Goal: Task Accomplishment & Management: Manage account settings

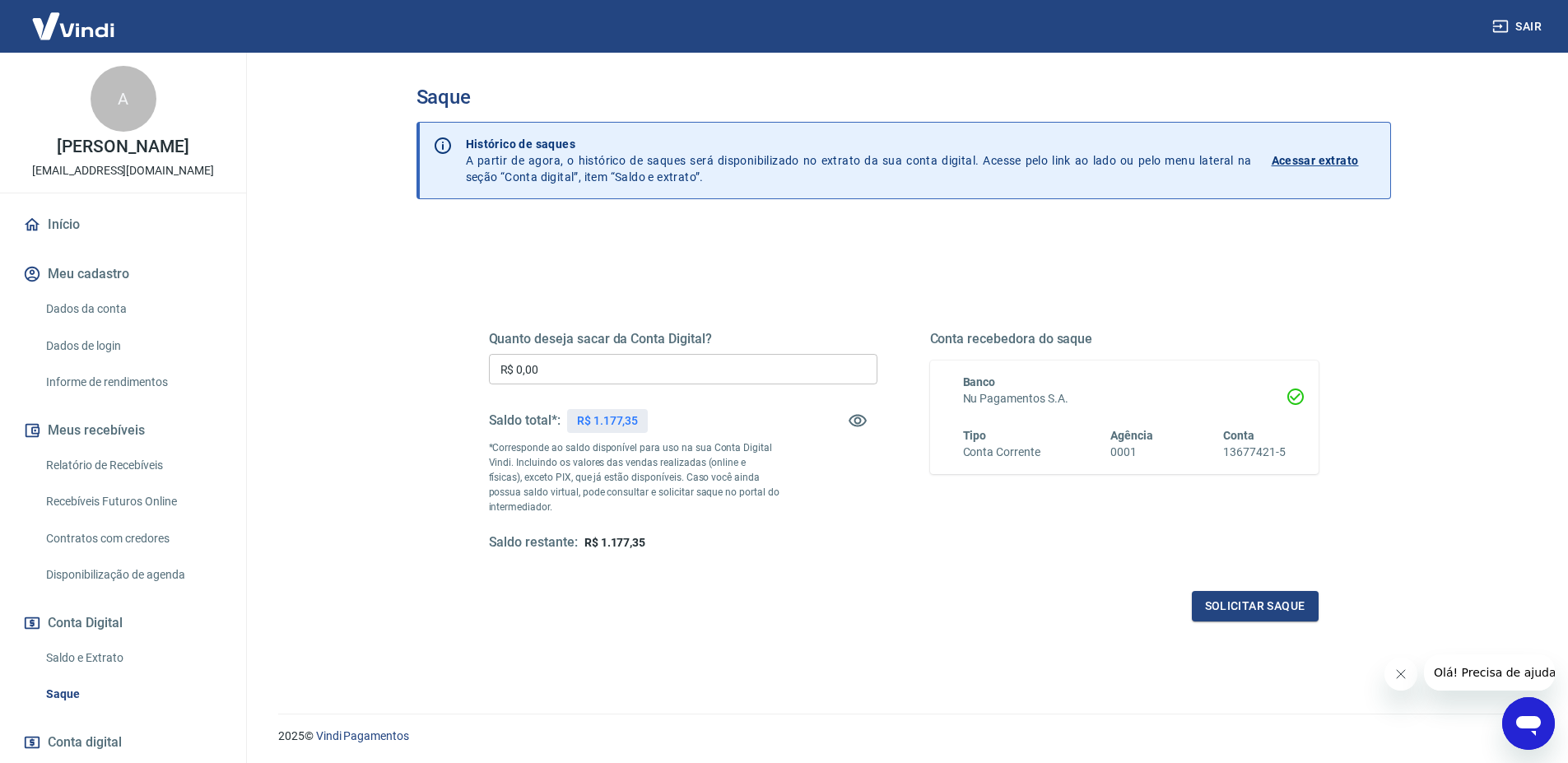
click at [593, 375] on input "R$ 0,00" at bounding box center [683, 368] width 389 height 31
type input "R$ 1.177,00"
click at [1246, 606] on button "Solicitar saque" at bounding box center [1255, 606] width 127 height 31
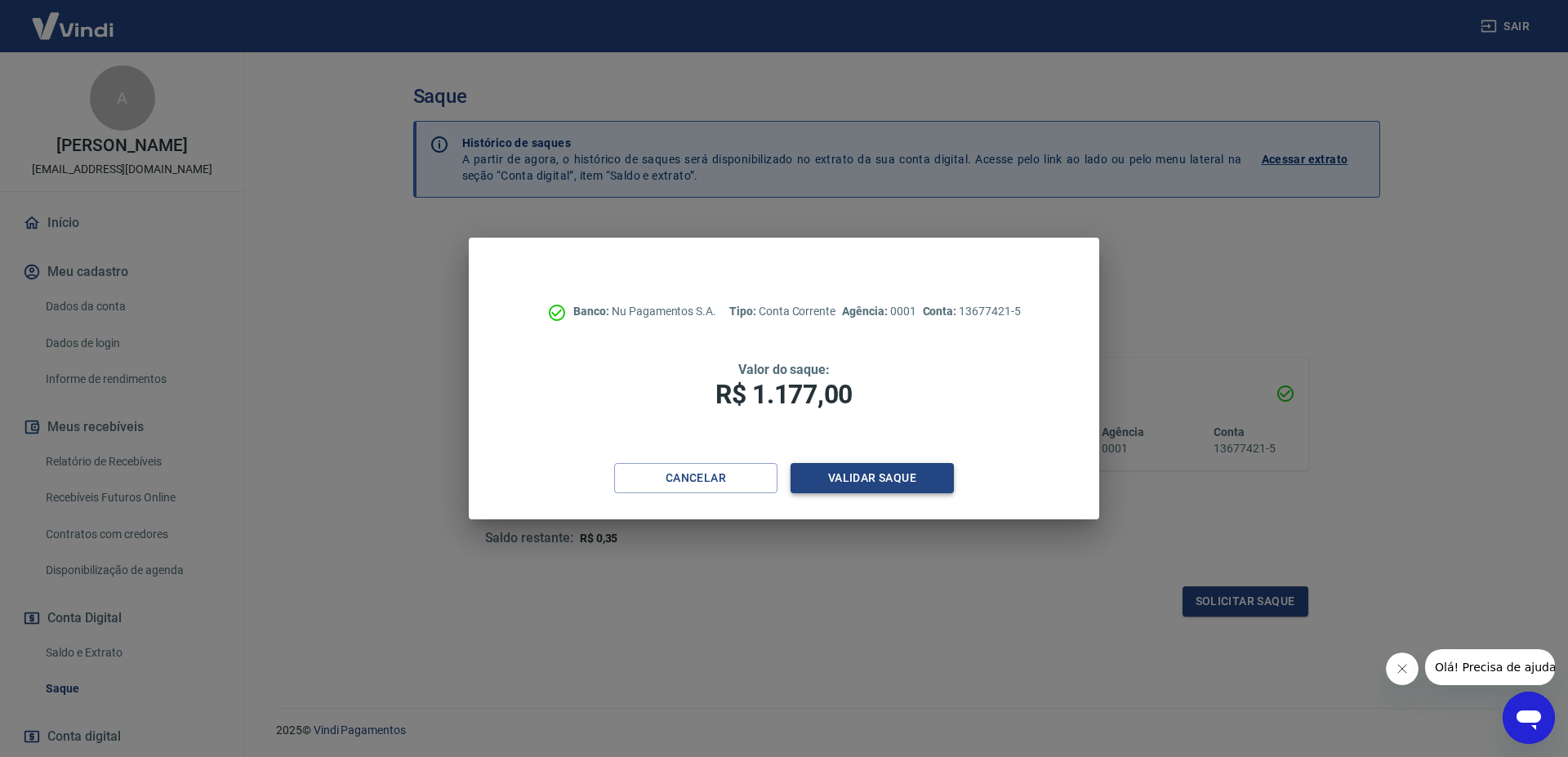
click at [848, 473] on button "Validar saque" at bounding box center [871, 477] width 164 height 30
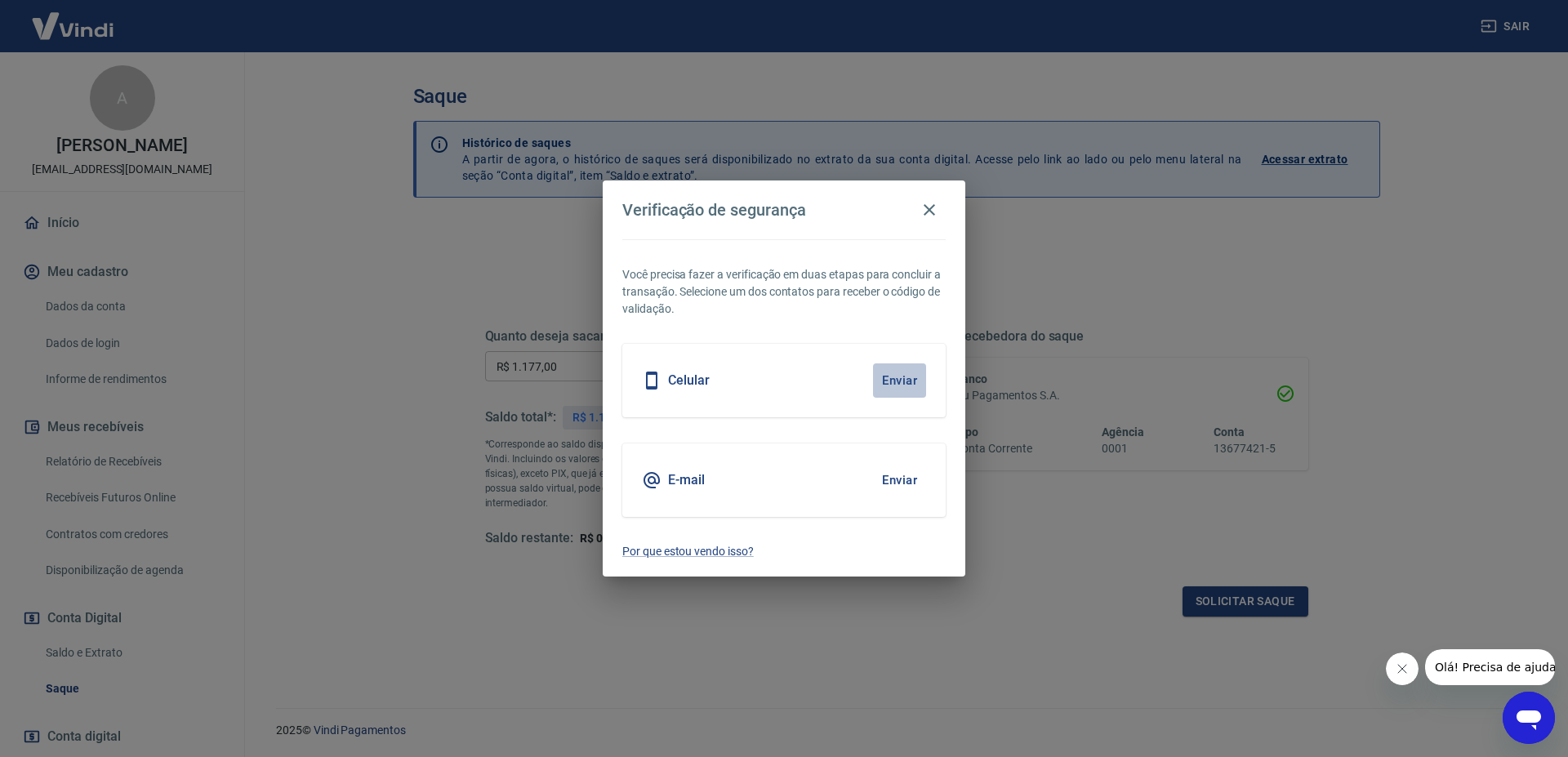
click at [902, 385] on button "Enviar" at bounding box center [899, 380] width 53 height 35
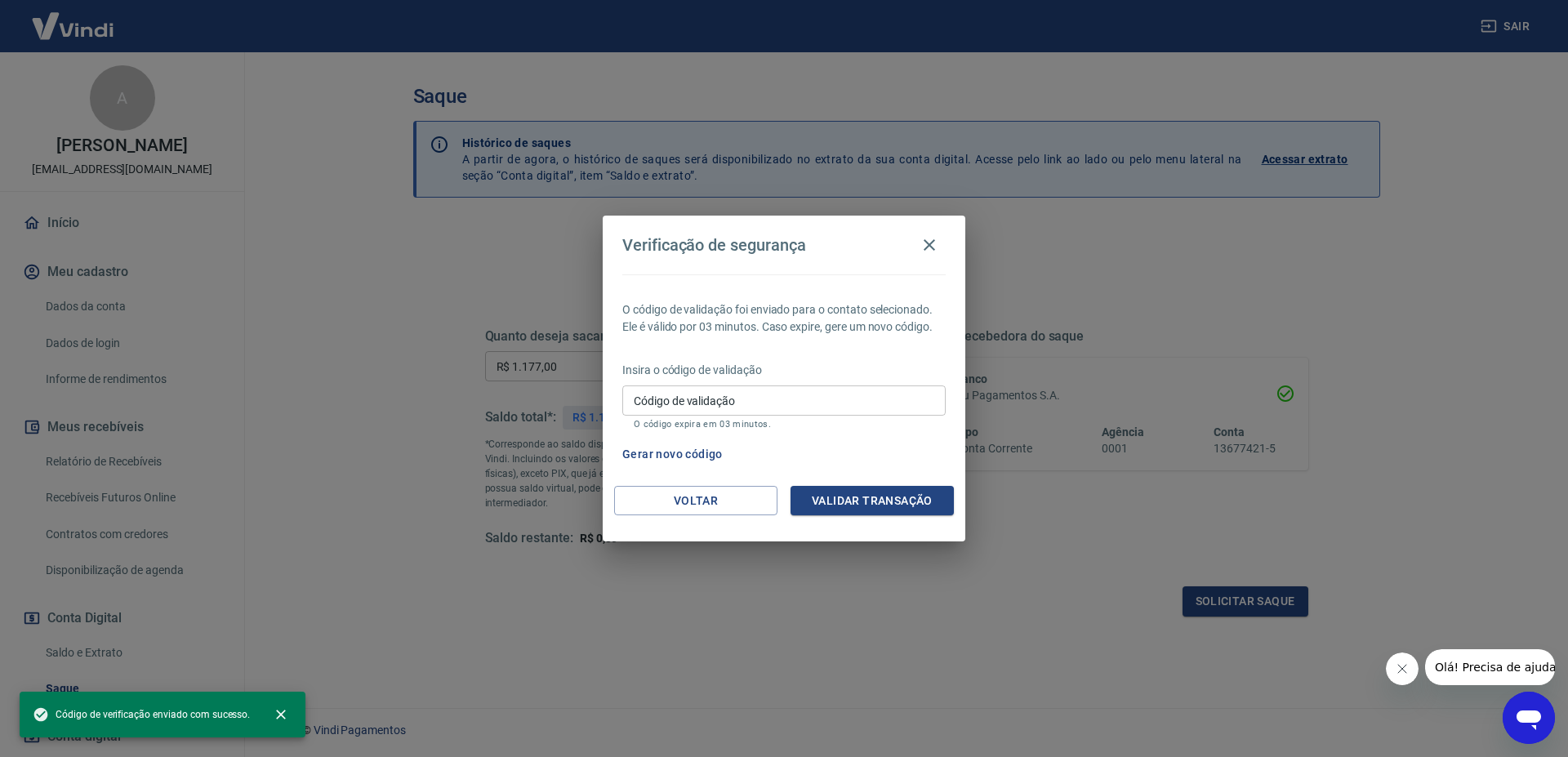
click at [730, 404] on input "Código de validação" at bounding box center [783, 400] width 323 height 30
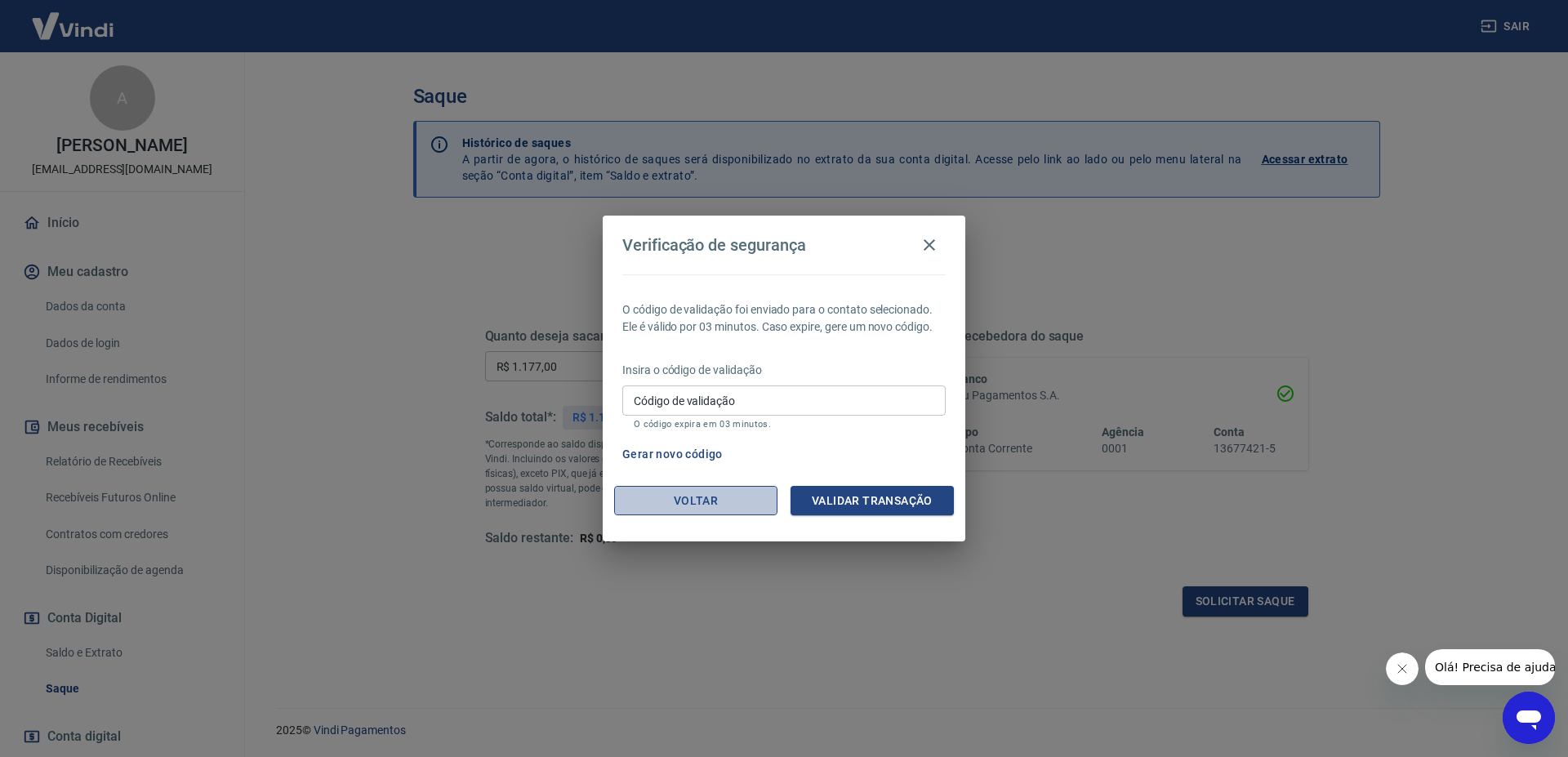
click at [671, 501] on button "Voltar" at bounding box center [696, 501] width 164 height 30
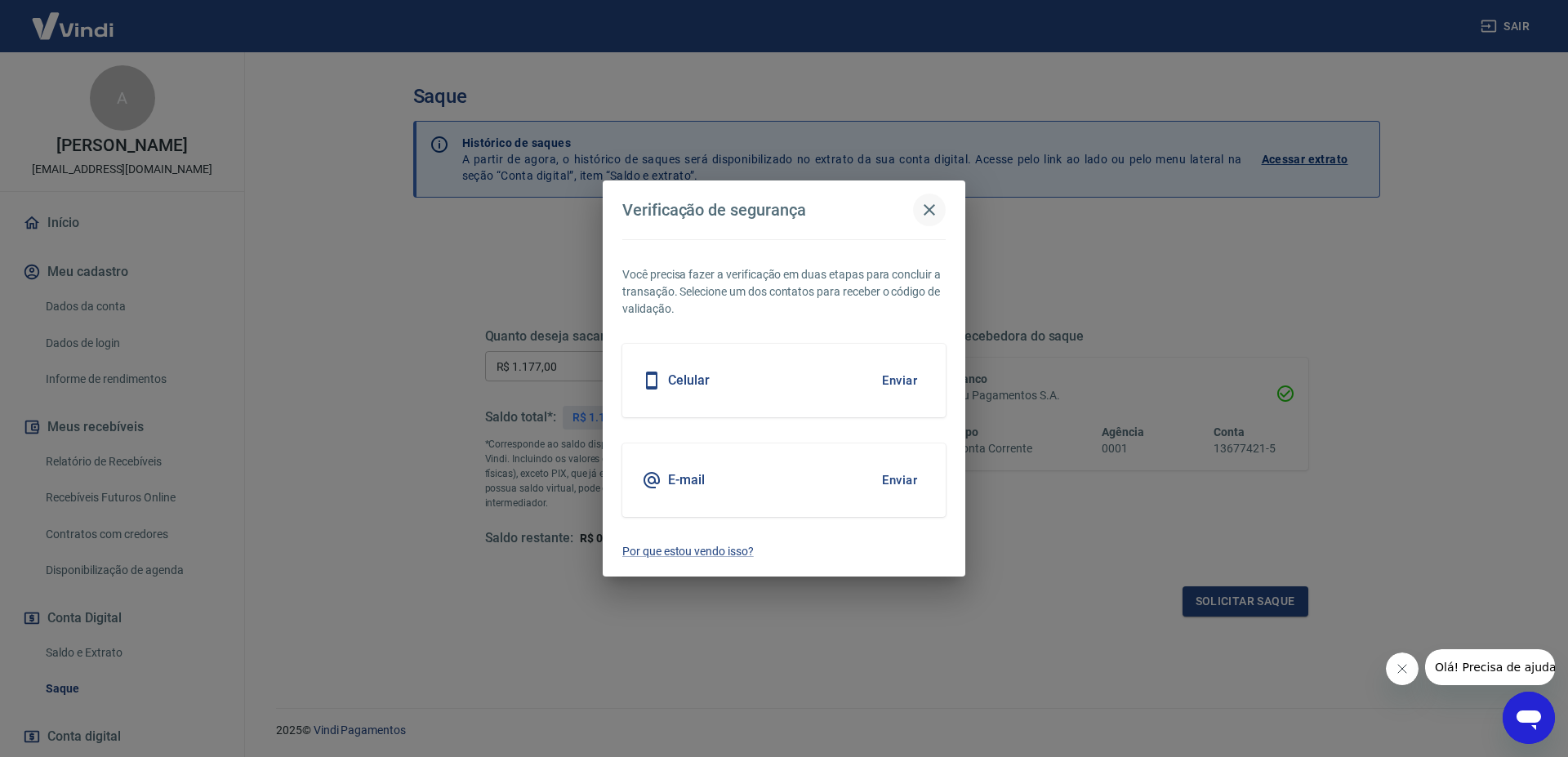
click at [930, 210] on icon "button" at bounding box center [929, 210] width 11 height 11
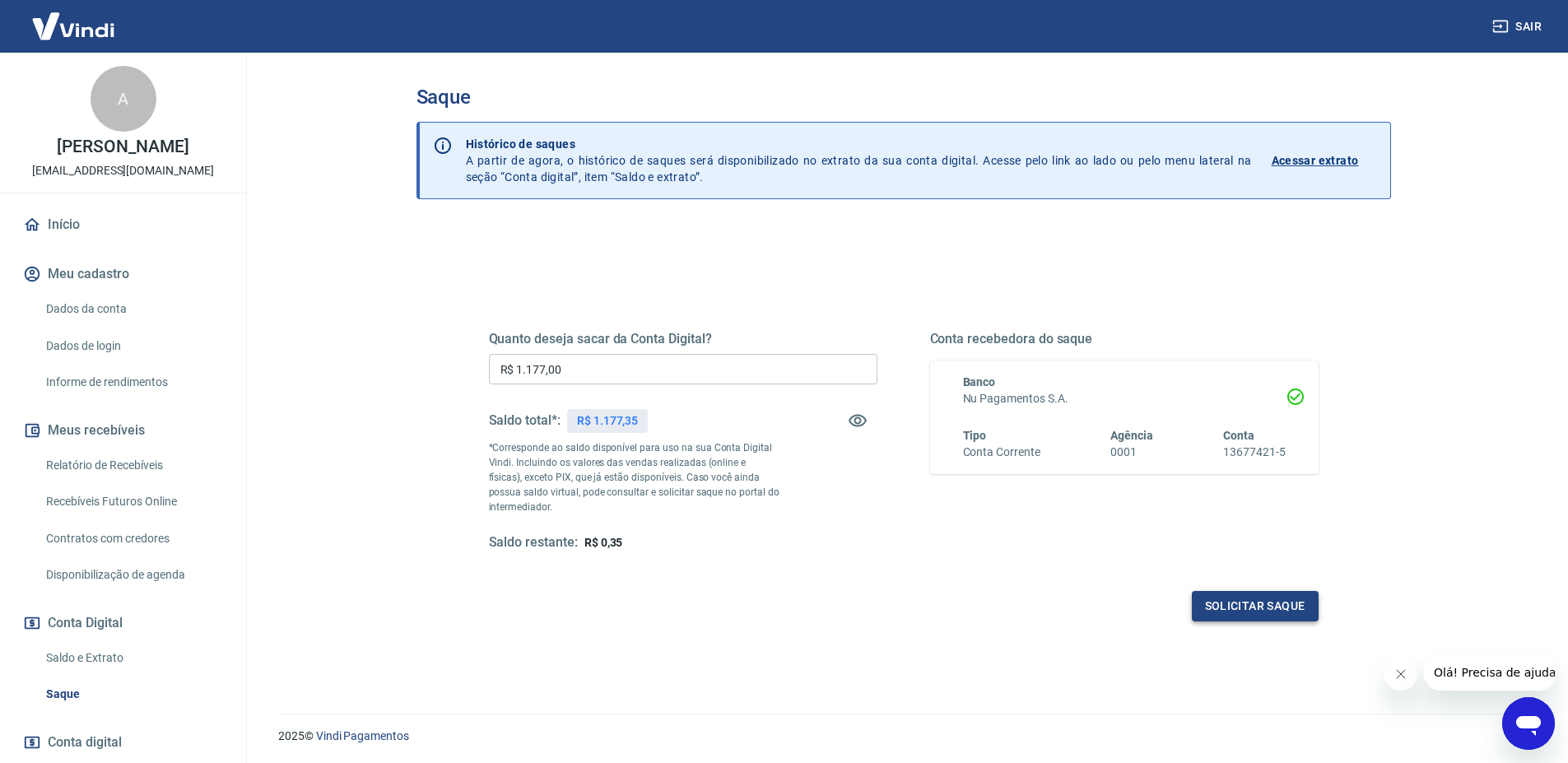
click at [1269, 602] on button "Solicitar saque" at bounding box center [1255, 606] width 127 height 31
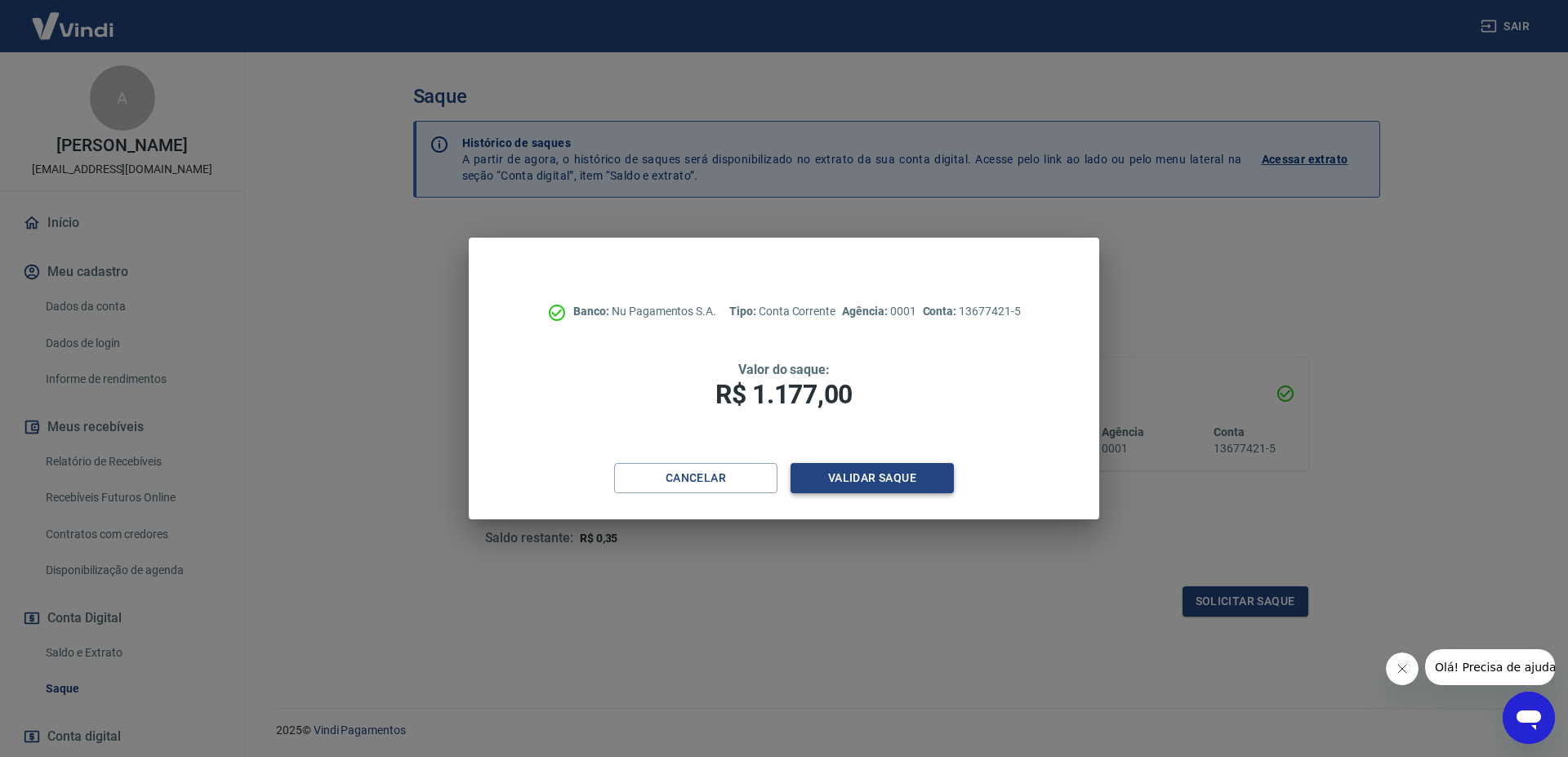
click at [873, 473] on button "Validar saque" at bounding box center [871, 477] width 164 height 30
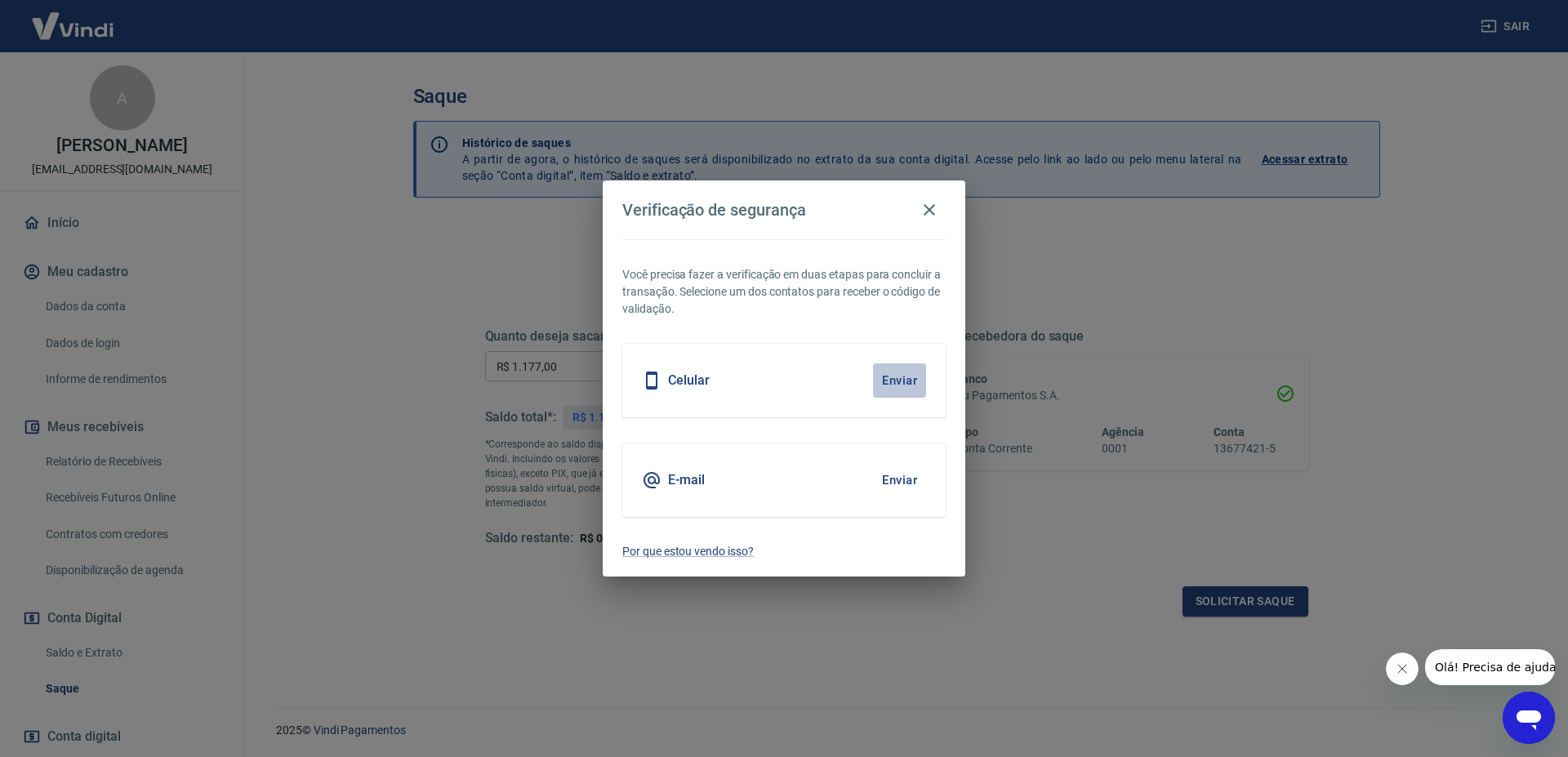
click at [897, 383] on button "Enviar" at bounding box center [899, 380] width 53 height 35
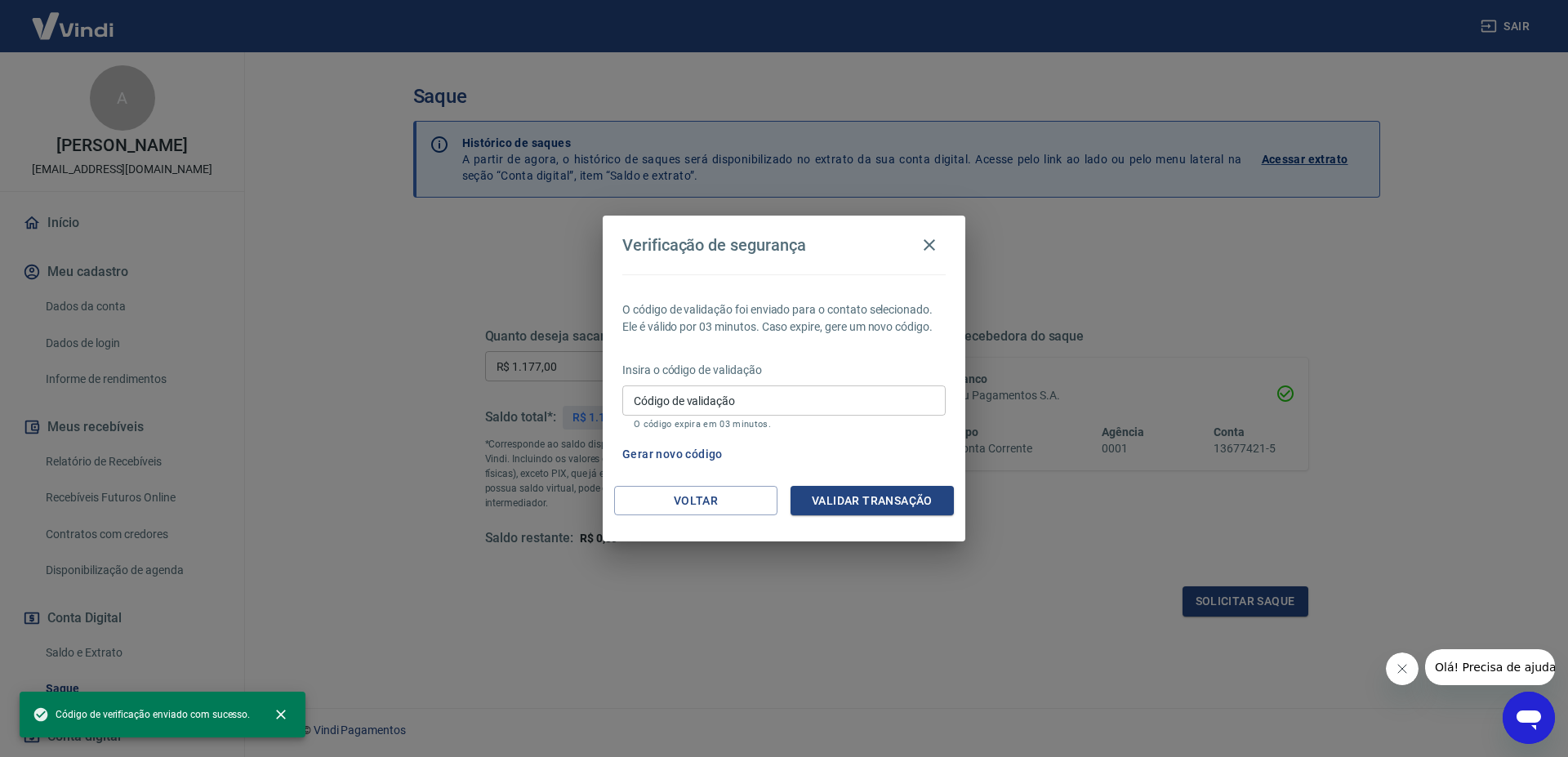
click at [766, 404] on input "Código de validação" at bounding box center [783, 400] width 323 height 30
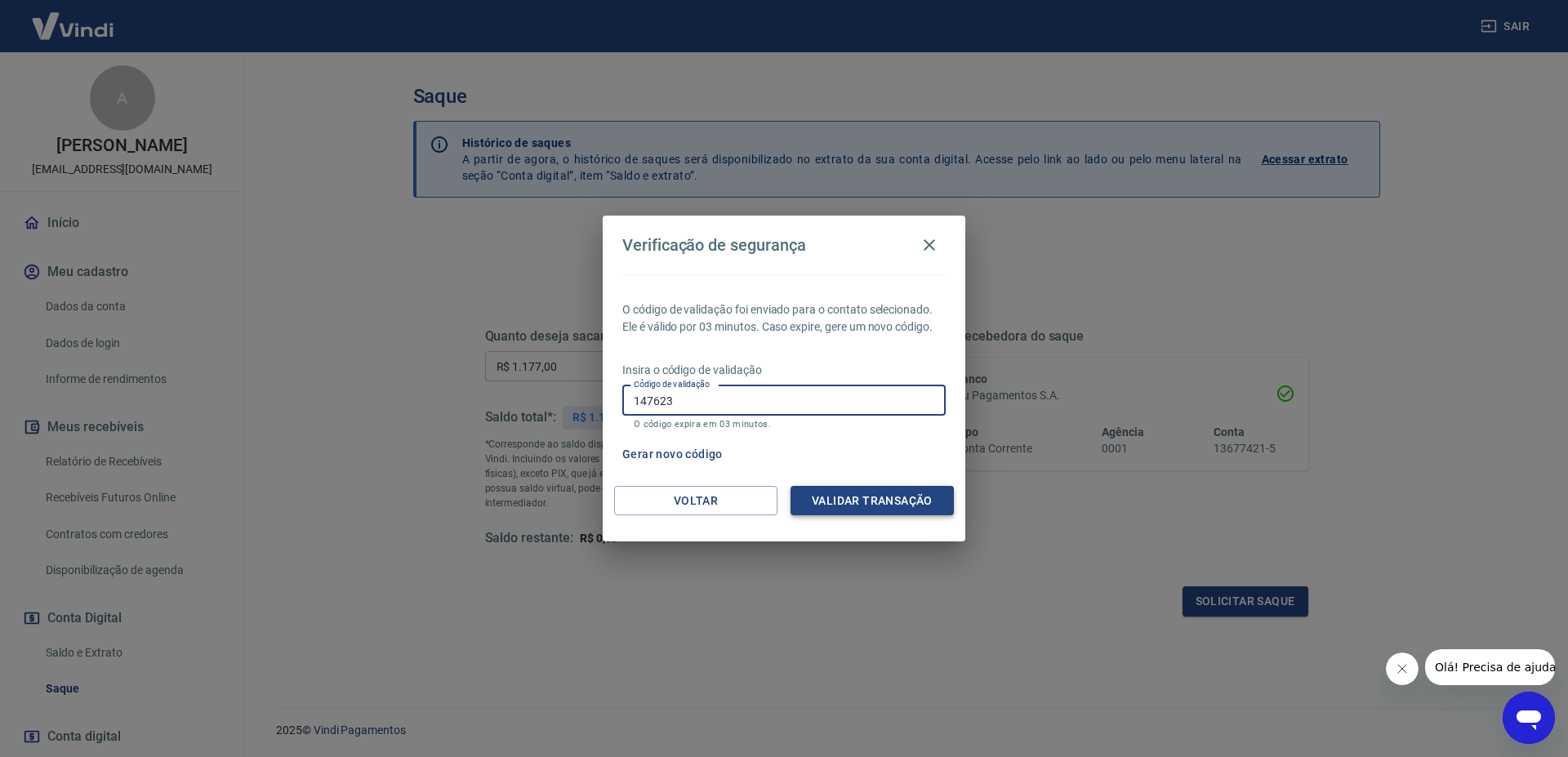
type input "147623"
click at [882, 499] on button "Validar transação" at bounding box center [871, 501] width 164 height 30
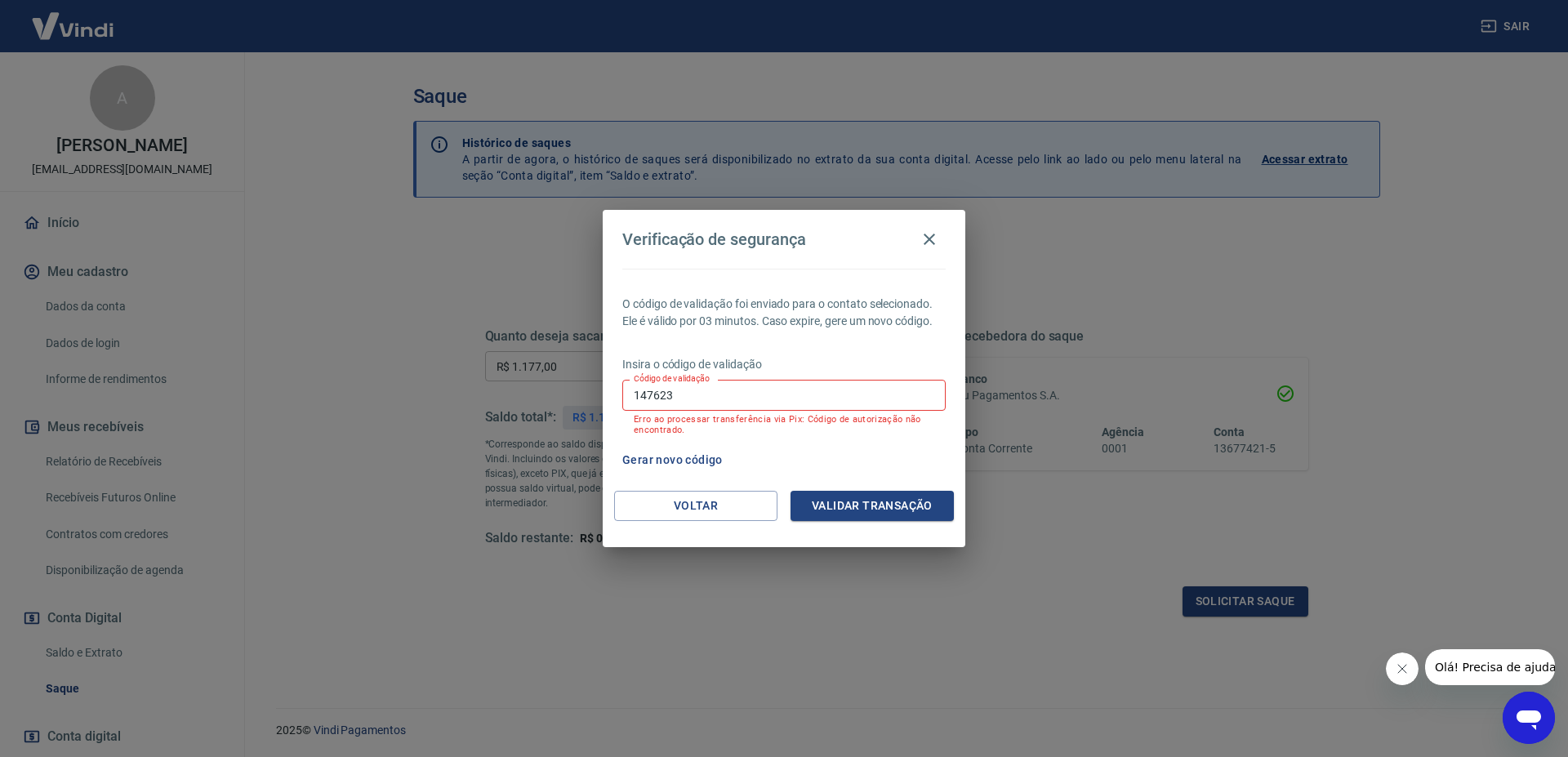
click at [753, 408] on input "147623" at bounding box center [783, 394] width 323 height 30
click at [726, 498] on button "Voltar" at bounding box center [696, 505] width 164 height 30
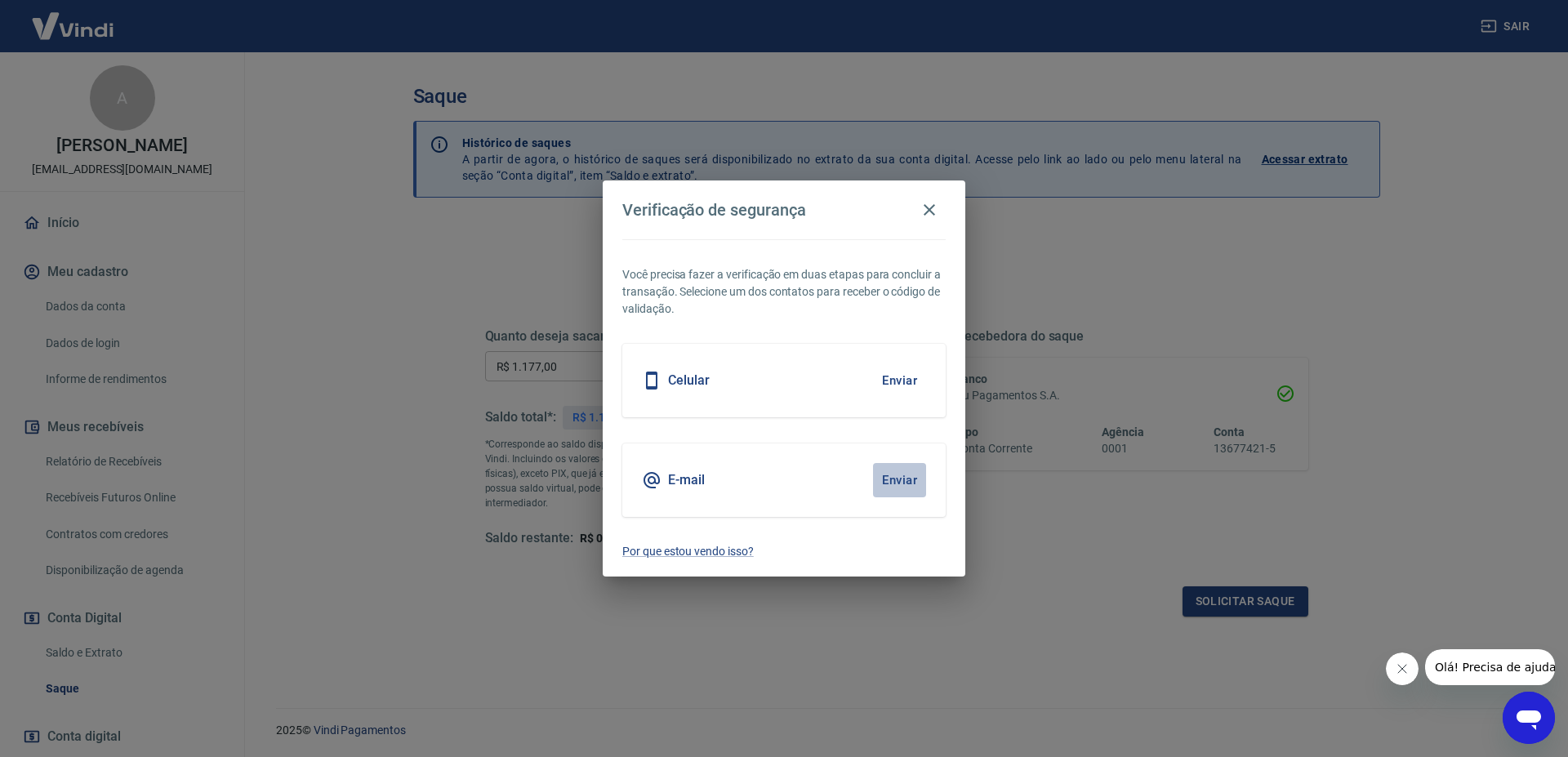
click at [902, 475] on button "Enviar" at bounding box center [899, 480] width 53 height 35
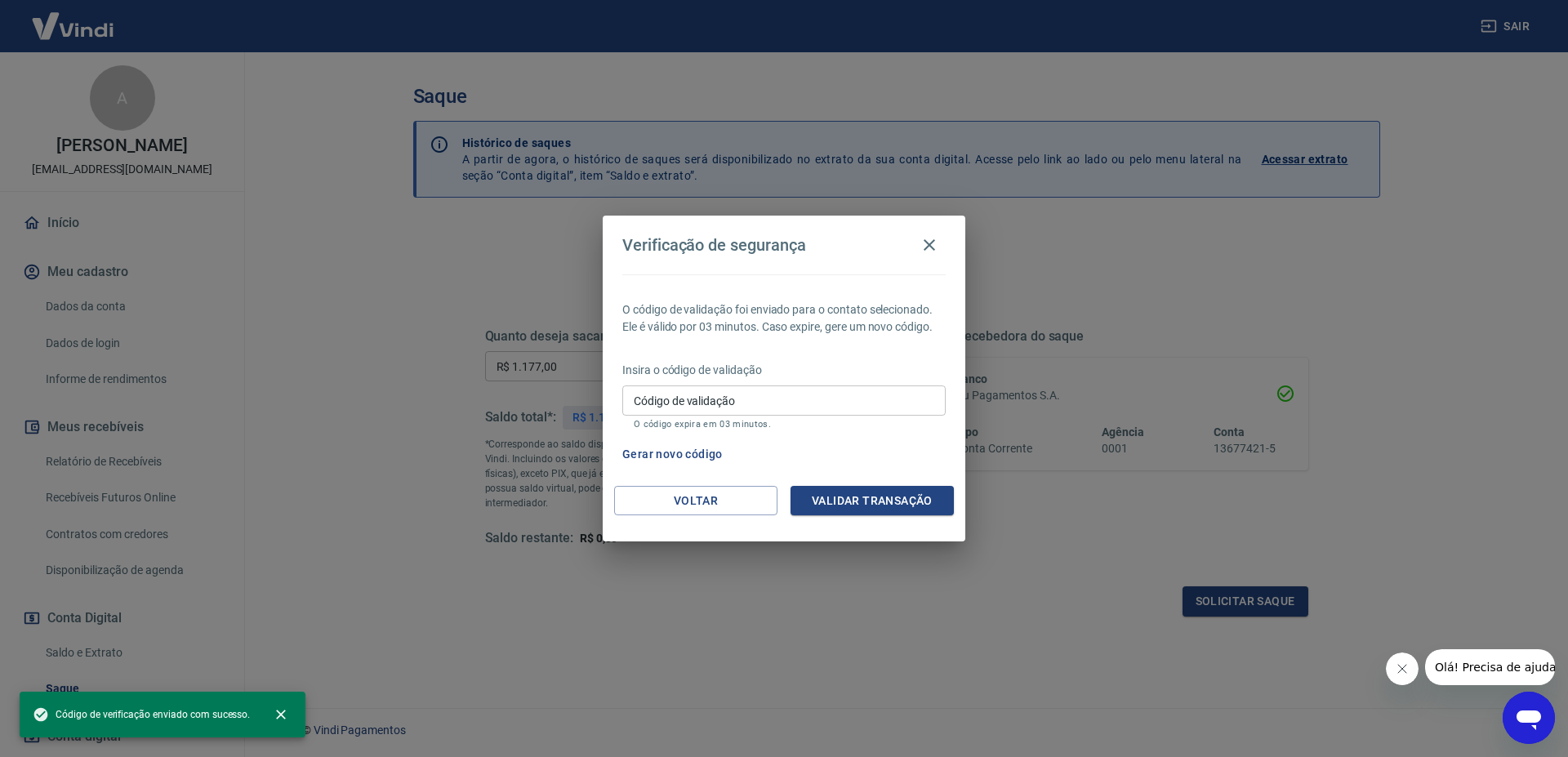
click at [749, 404] on input "Código de validação" at bounding box center [783, 400] width 323 height 30
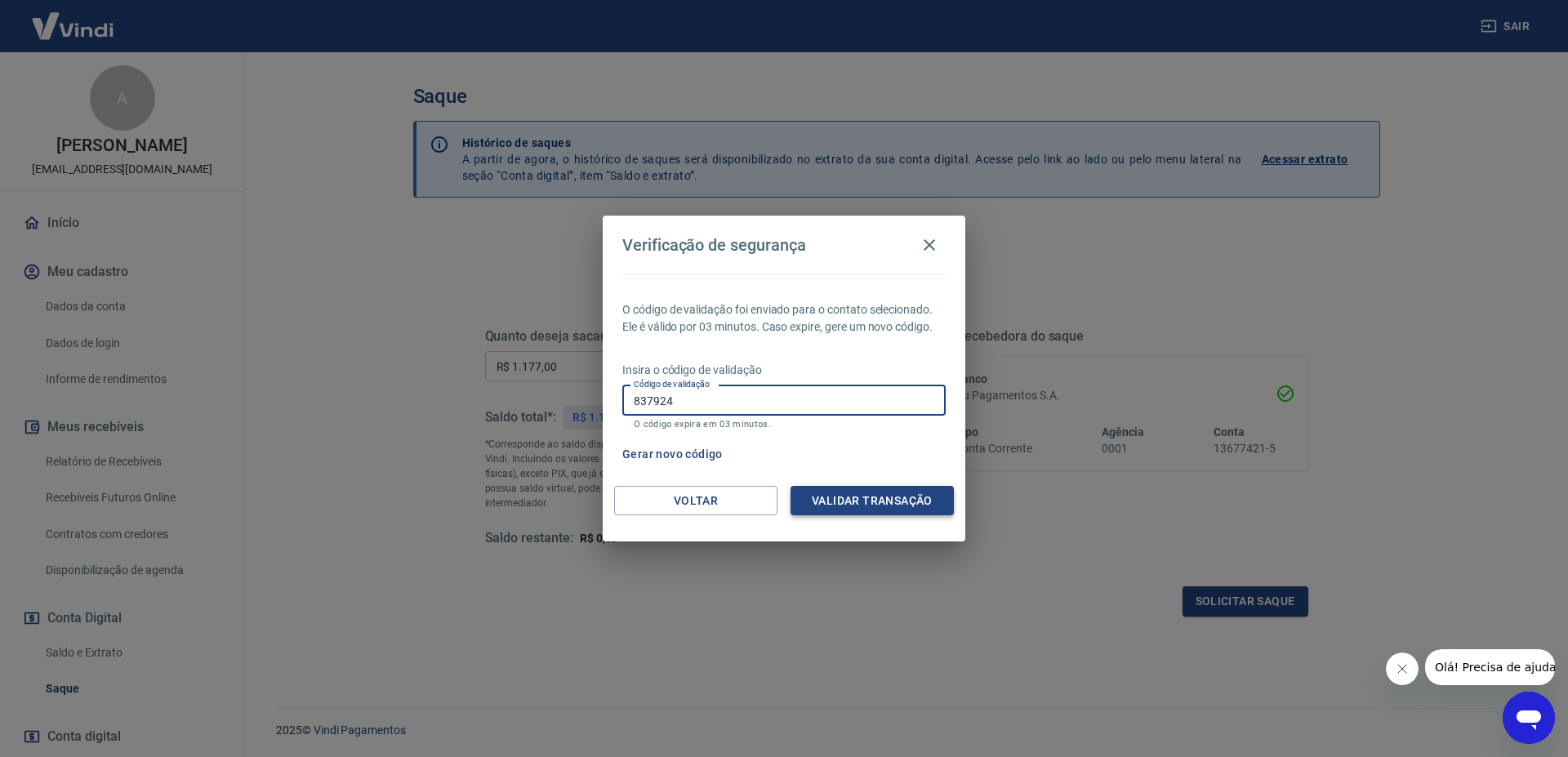
type input "837924"
click at [900, 501] on button "Validar transação" at bounding box center [871, 501] width 164 height 30
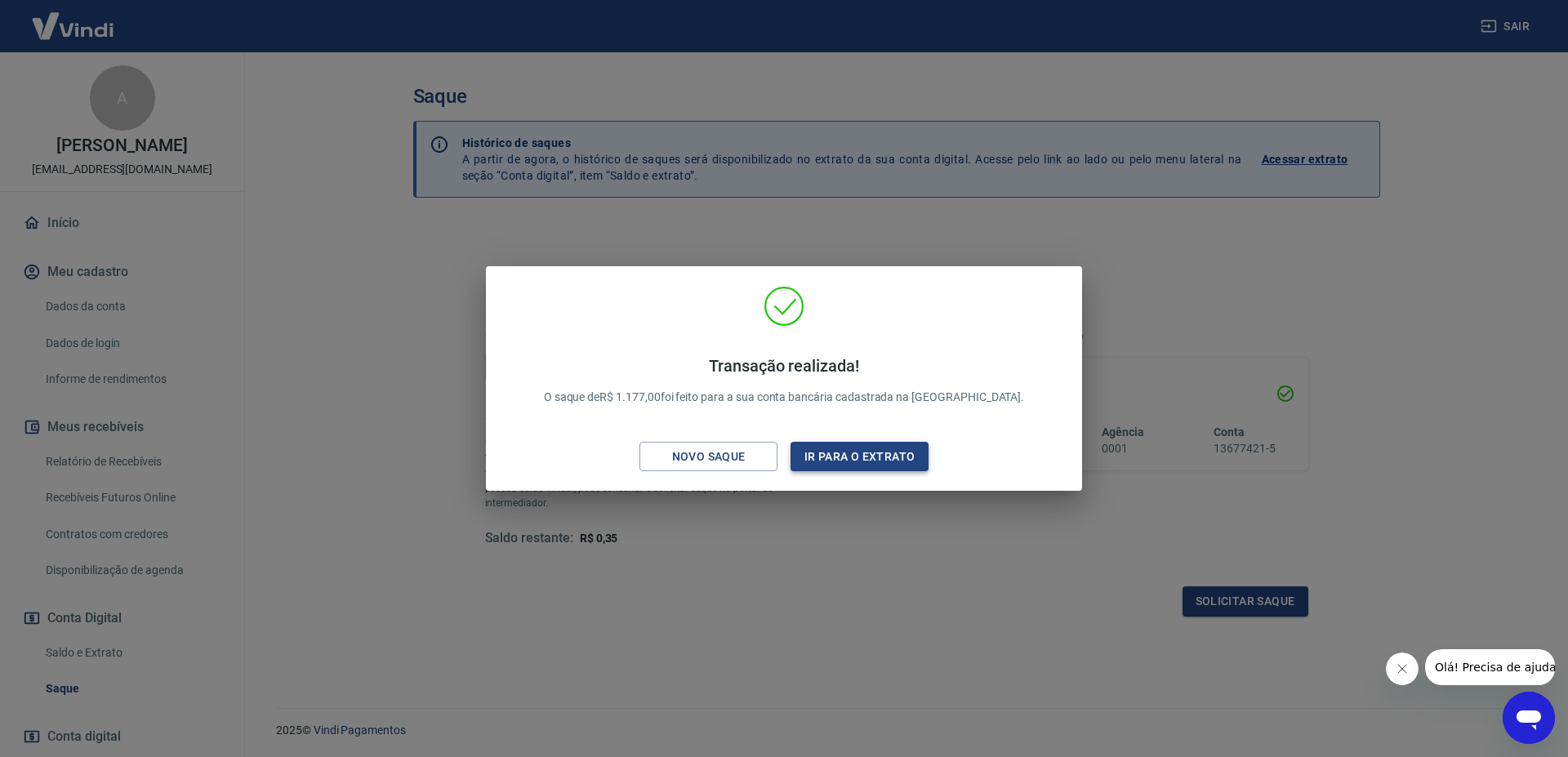
click at [897, 459] on button "Ir para o extrato" at bounding box center [859, 456] width 138 height 30
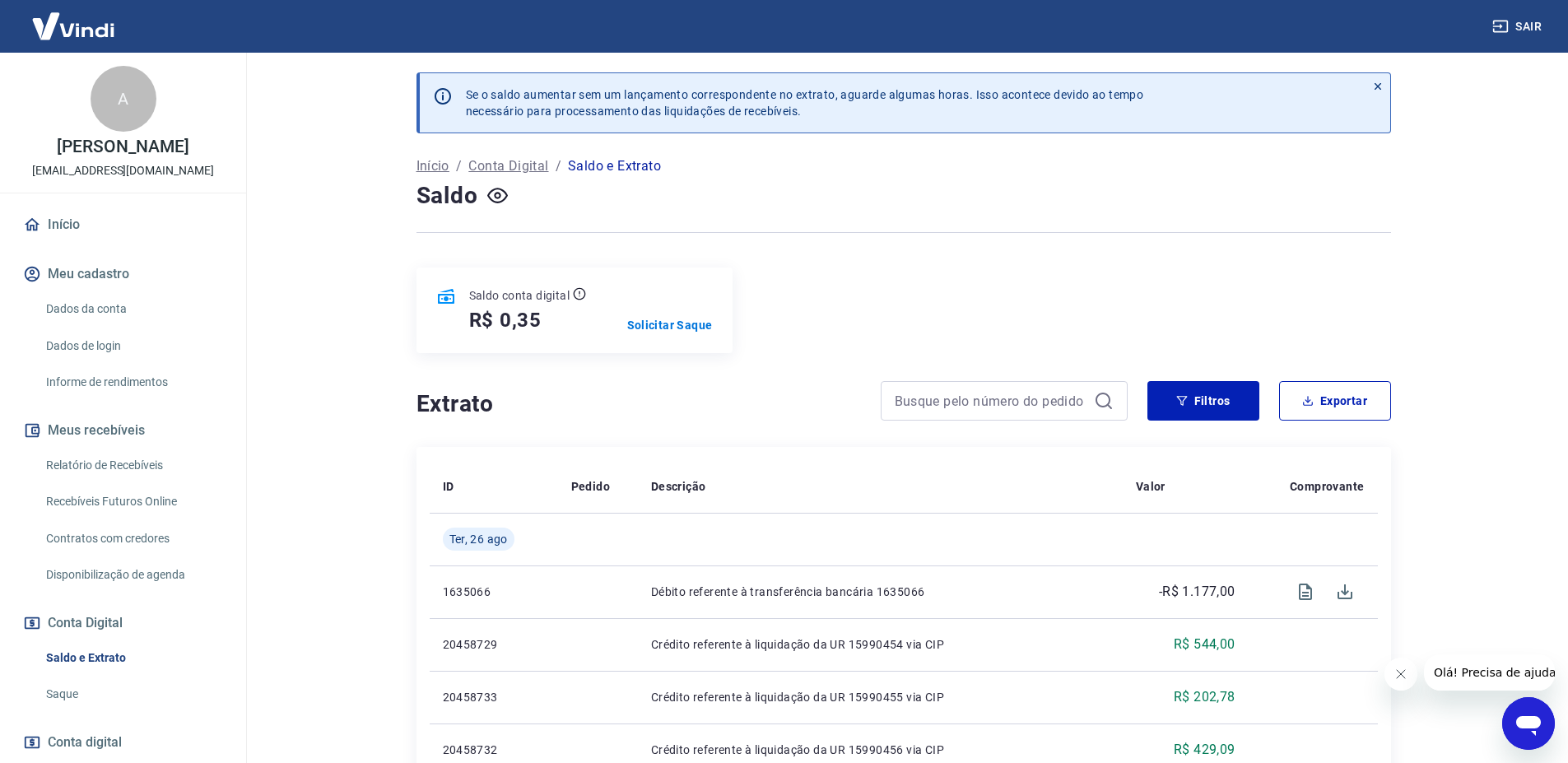
click at [1505, 23] on icon "button" at bounding box center [1500, 26] width 17 height 17
